Goal: Check status: Check status

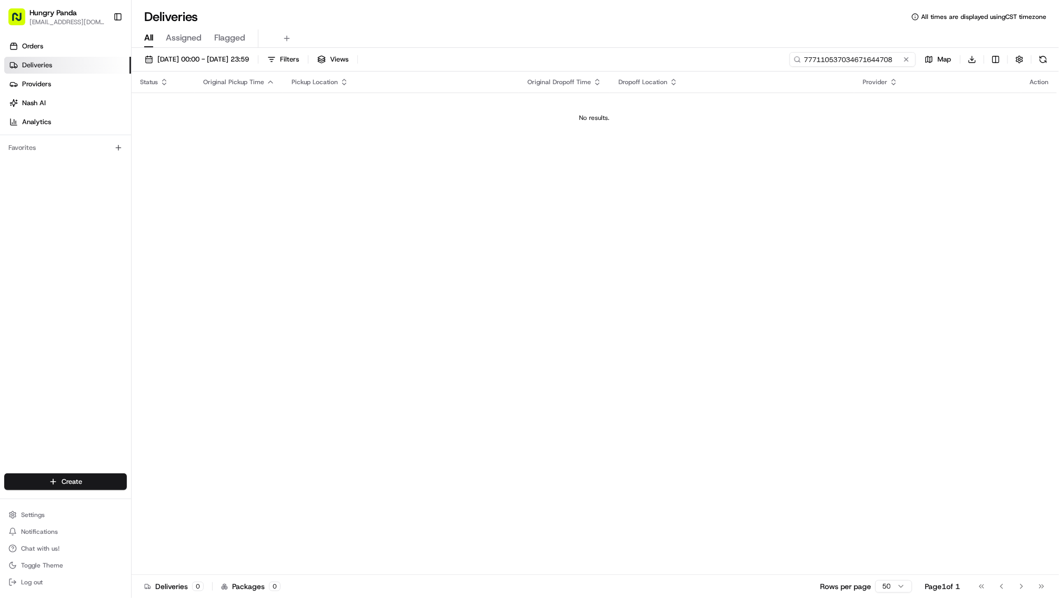
click at [830, 67] on input "777110537034671644708" at bounding box center [853, 59] width 126 height 15
paste input "254898435358791651201"
type input "7254898435358791651201"
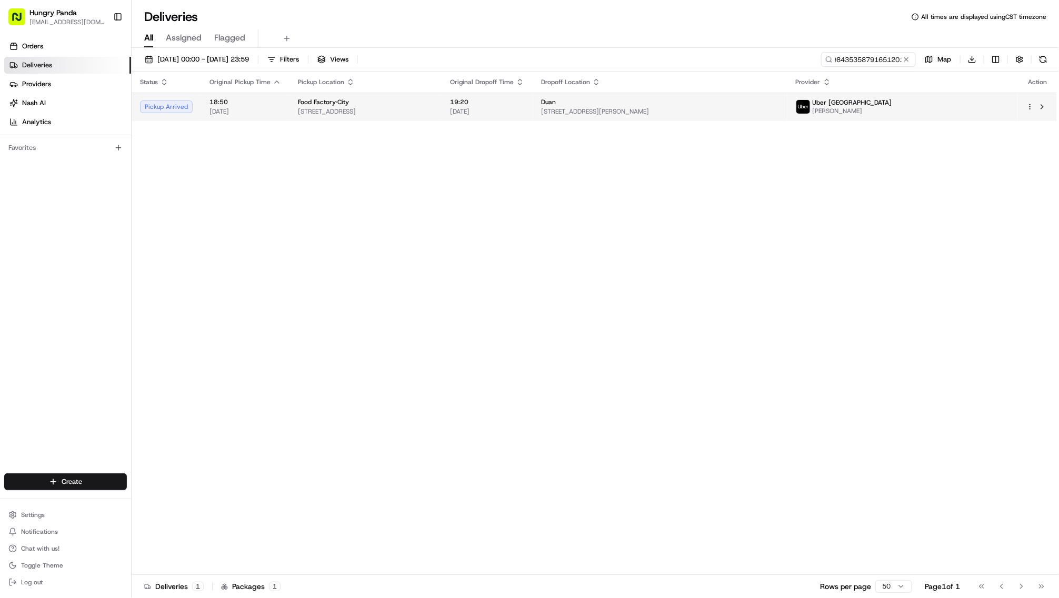
click at [433, 106] on div "Food Factory·City" at bounding box center [365, 102] width 135 height 8
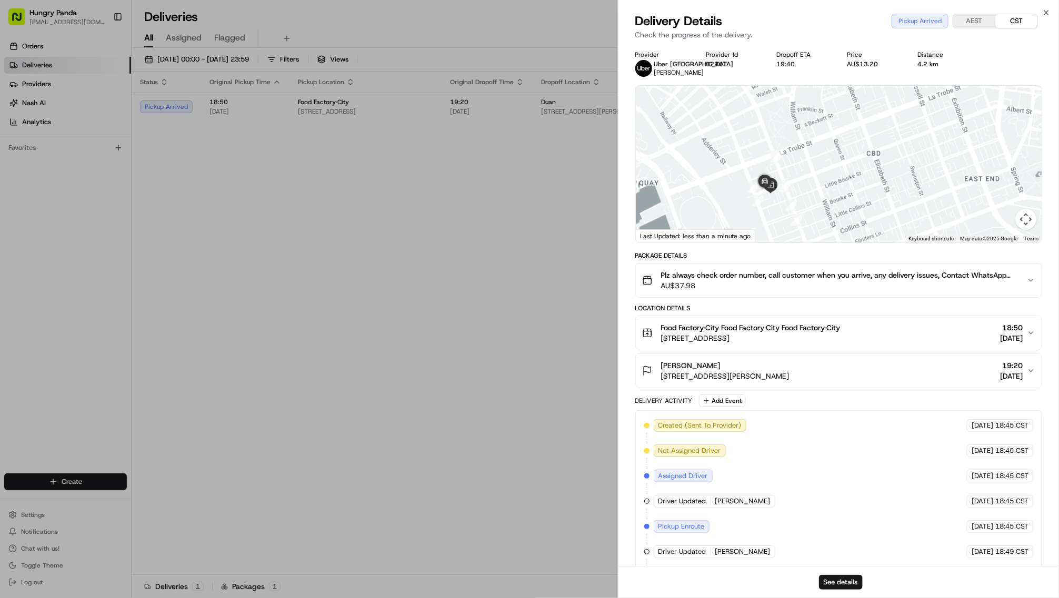
drag, startPoint x: 832, startPoint y: 220, endPoint x: 874, endPoint y: 189, distance: 51.6
click at [877, 188] on div at bounding box center [839, 164] width 406 height 157
